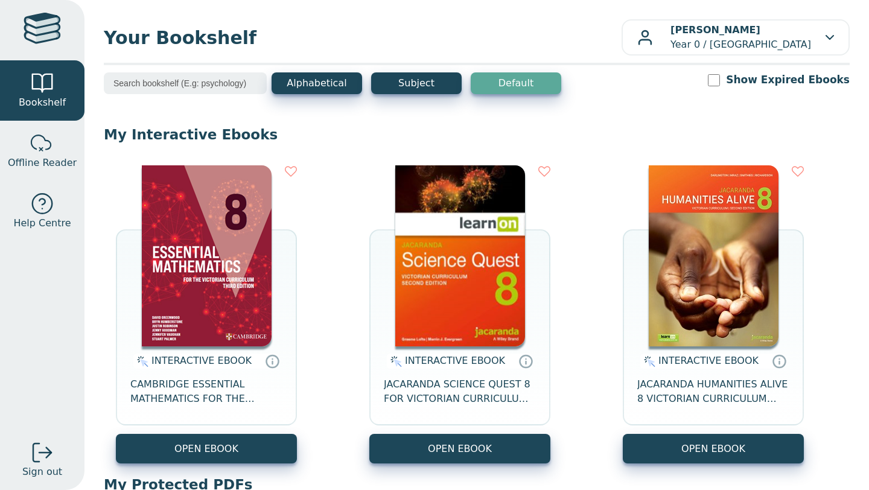
scroll to position [414, 0]
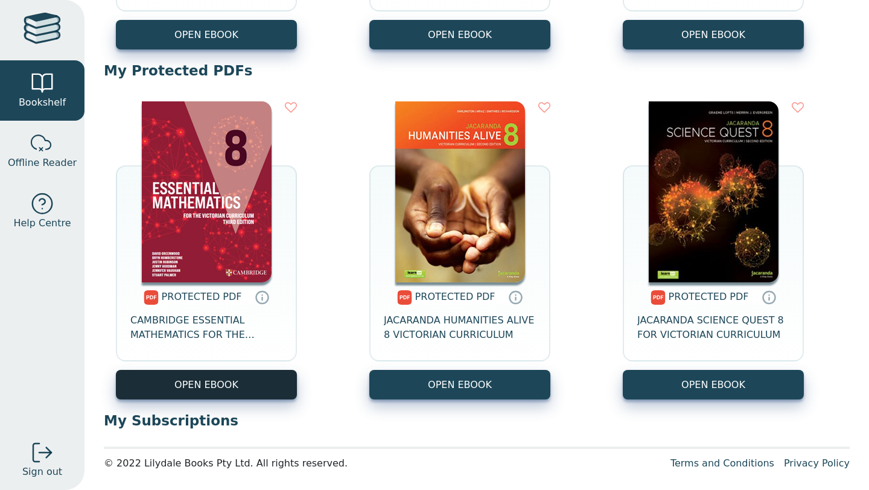
click at [235, 387] on link "OPEN EBOOK" at bounding box center [206, 385] width 181 height 30
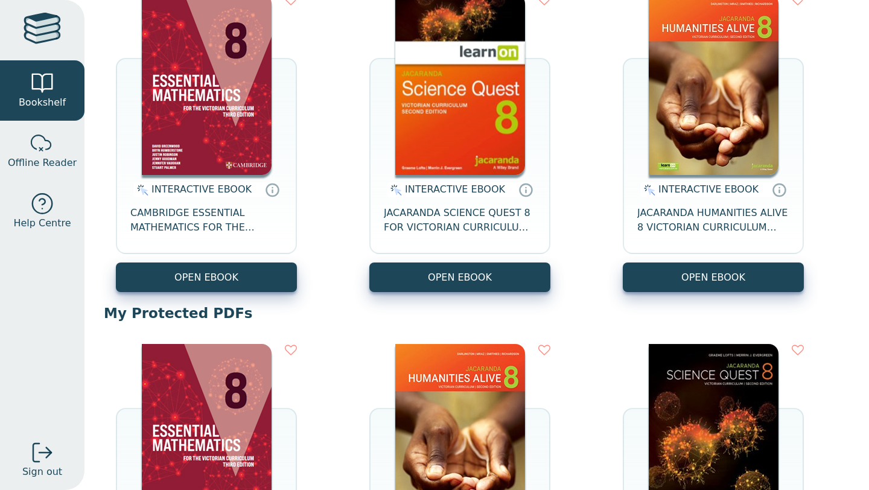
scroll to position [355, 0]
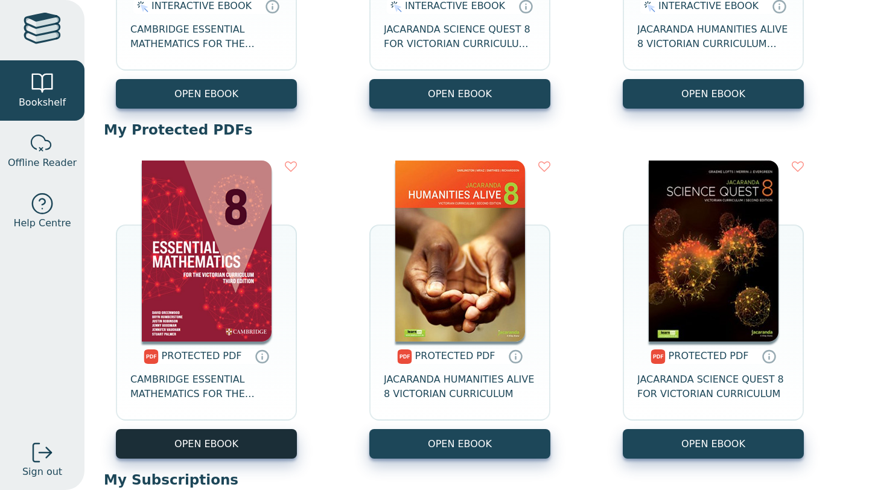
click at [144, 450] on link "OPEN EBOOK" at bounding box center [206, 444] width 181 height 30
click at [248, 438] on link "OPEN EBOOK" at bounding box center [206, 444] width 181 height 30
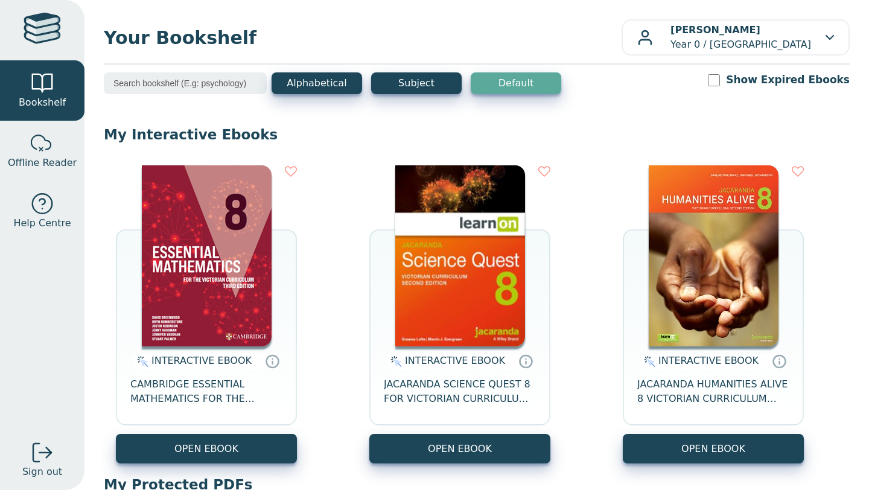
scroll to position [414, 0]
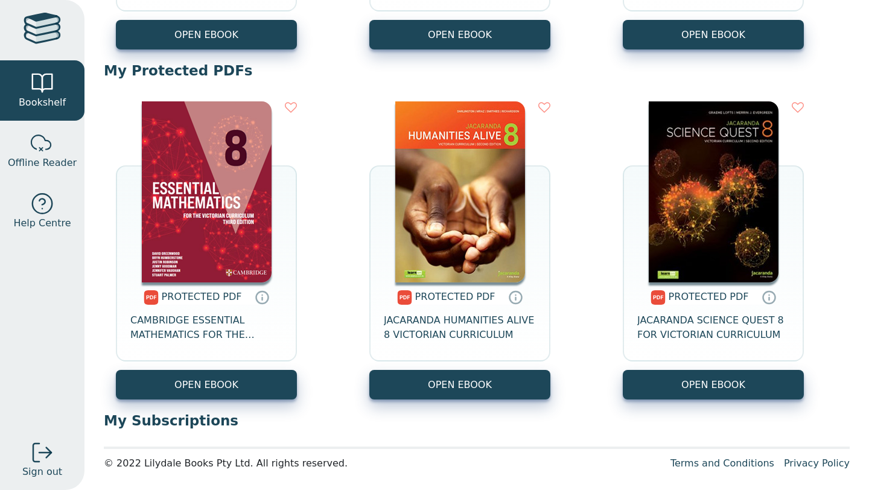
click at [55, 412] on nav "Bookshelf Offline Reader Help Centre Sign out" at bounding box center [42, 245] width 85 height 490
click at [133, 401] on div "PROTECTED PDF CAMBRIDGE ESSENTIAL MATHEMATICS FOR THE VICTORIAN CURRICULUM YEAR…" at bounding box center [477, 250] width 746 height 322
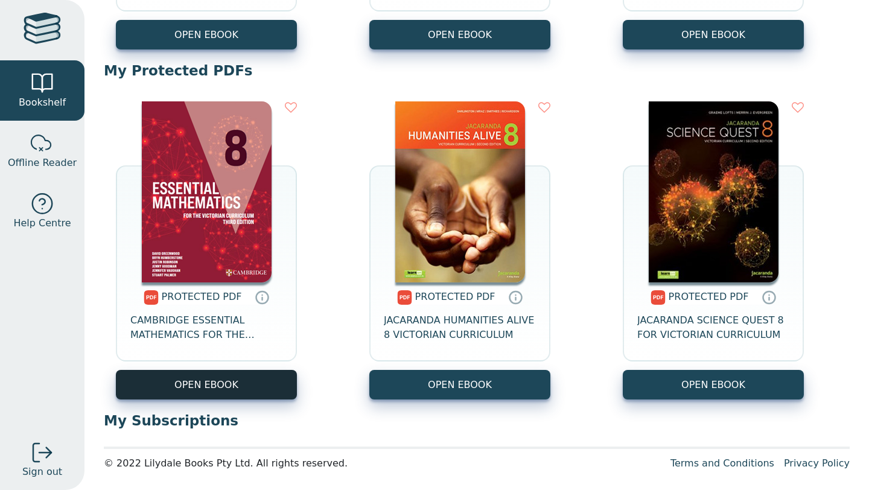
click at [136, 385] on link "OPEN EBOOK" at bounding box center [206, 385] width 181 height 30
